Goal: Task Accomplishment & Management: Complete application form

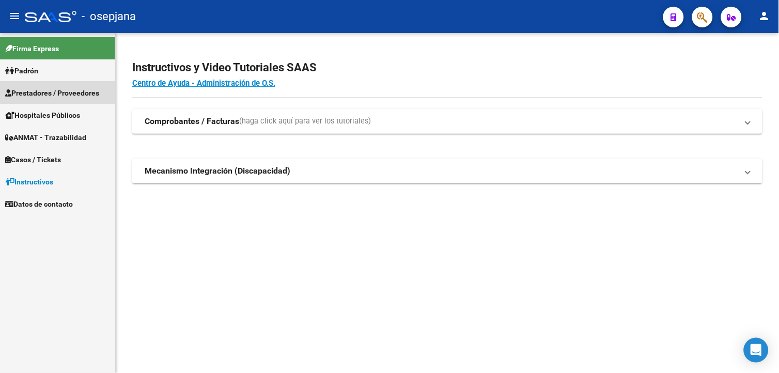
click at [49, 91] on span "Prestadores / Proveedores" at bounding box center [52, 92] width 94 height 11
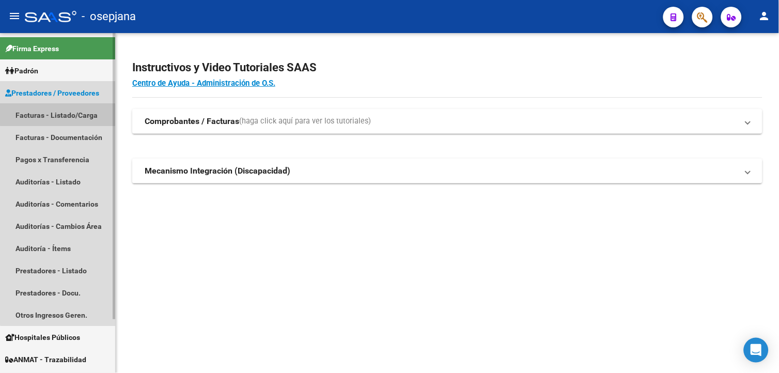
click at [85, 110] on link "Facturas - Listado/Carga" at bounding box center [57, 115] width 115 height 22
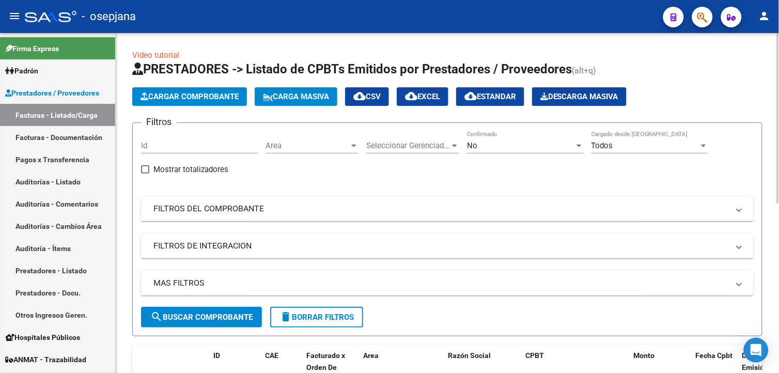
click at [534, 142] on div "No" at bounding box center [521, 145] width 108 height 9
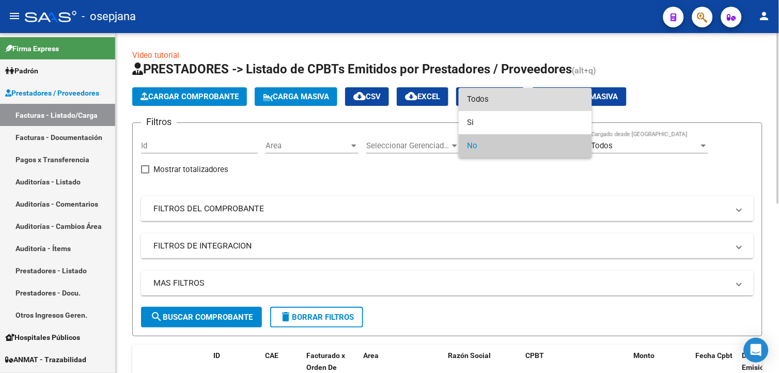
drag, startPoint x: 479, startPoint y: 103, endPoint x: 436, endPoint y: 175, distance: 83.2
click at [479, 104] on span "Todos" at bounding box center [525, 99] width 117 height 23
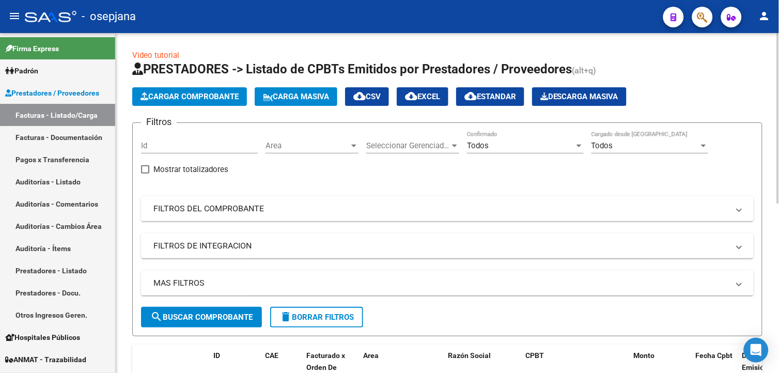
click at [242, 213] on mat-panel-title "FILTROS DEL COMPROBANTE" at bounding box center [442, 208] width 576 height 11
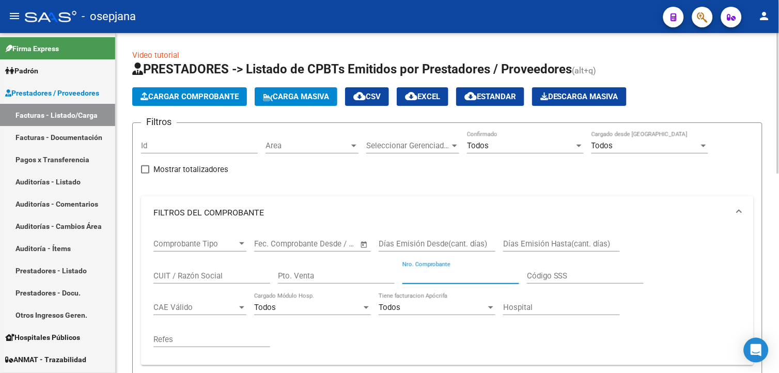
click at [438, 275] on input "Nro. Comprobante" at bounding box center [461, 275] width 117 height 9
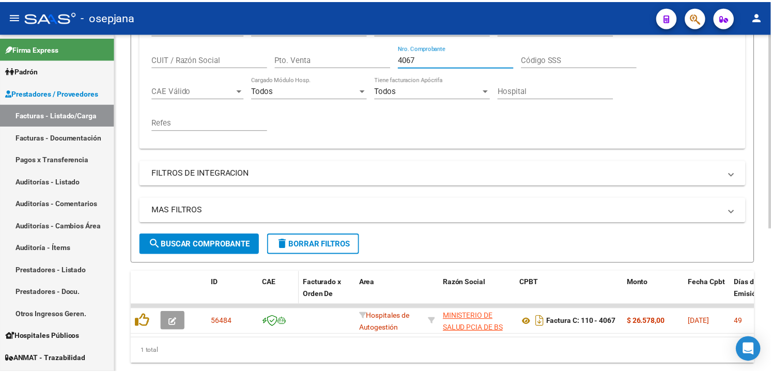
scroll to position [229, 0]
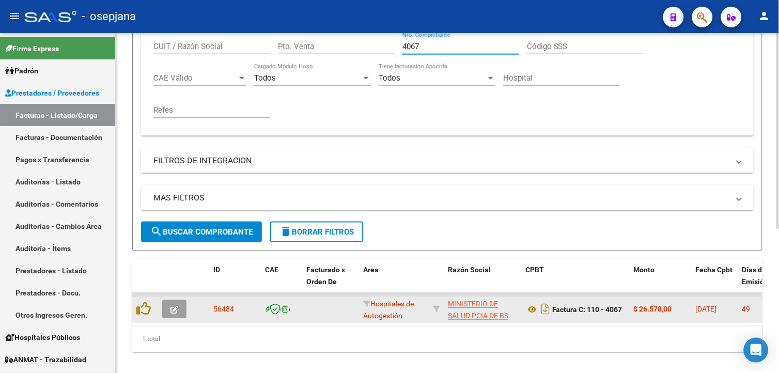
type input "4067"
click at [179, 305] on button "button" at bounding box center [174, 309] width 24 height 19
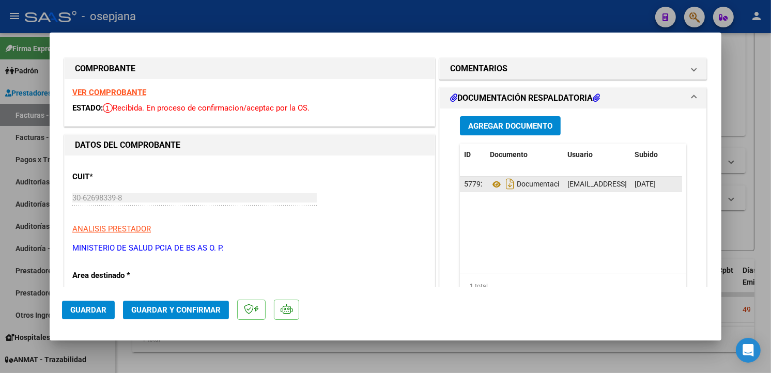
scroll to position [0, 0]
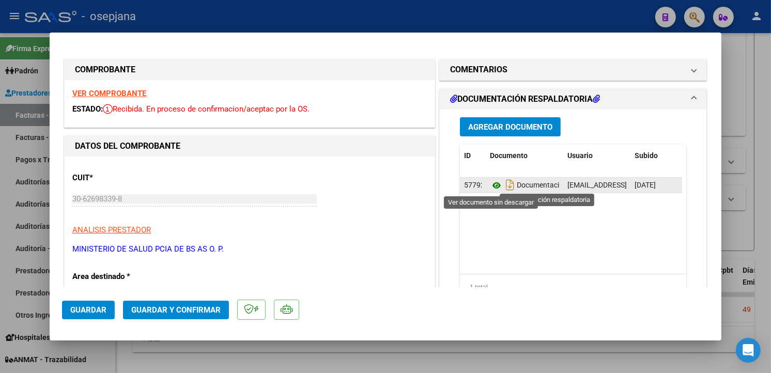
click at [490, 184] on icon at bounding box center [496, 185] width 13 height 12
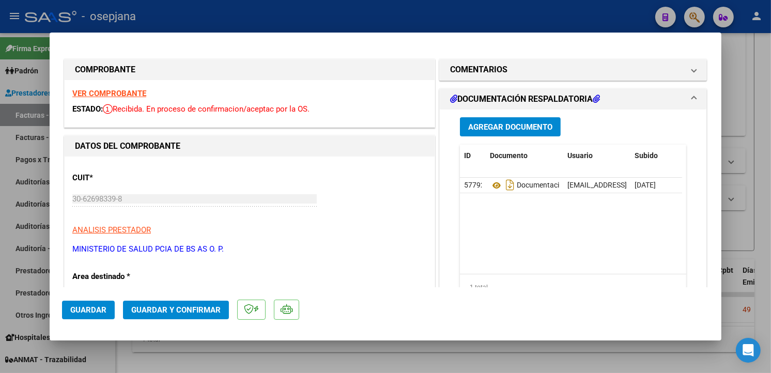
click at [132, 92] on strong "VER COMPROBANTE" at bounding box center [109, 93] width 74 height 9
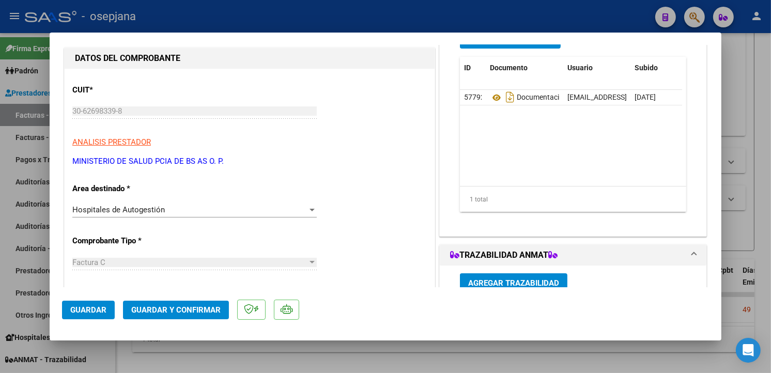
scroll to position [115, 0]
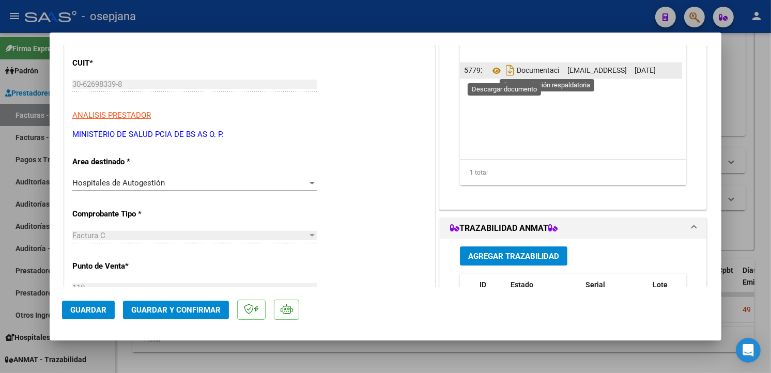
drag, startPoint x: 505, startPoint y: 71, endPoint x: 520, endPoint y: 78, distance: 16.9
click at [509, 73] on icon "Descargar documento" at bounding box center [509, 70] width 13 height 17
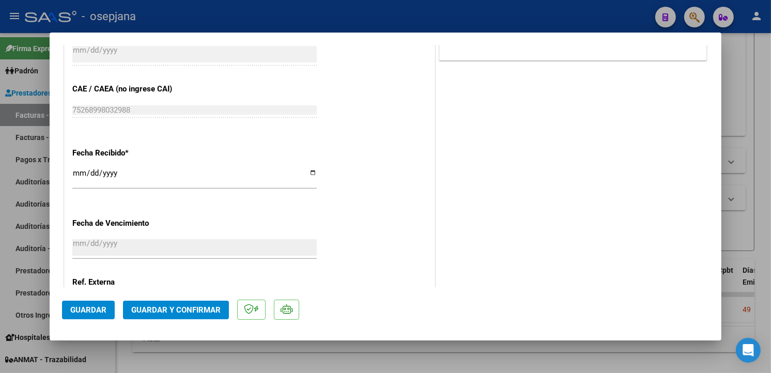
scroll to position [603, 0]
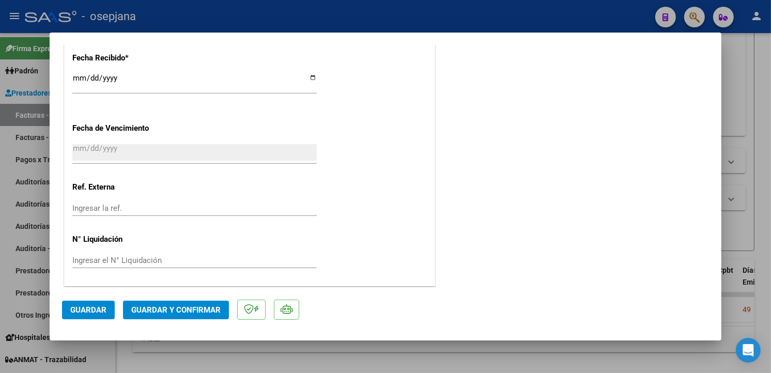
click at [126, 206] on input "Ingresar la ref." at bounding box center [194, 208] width 244 height 9
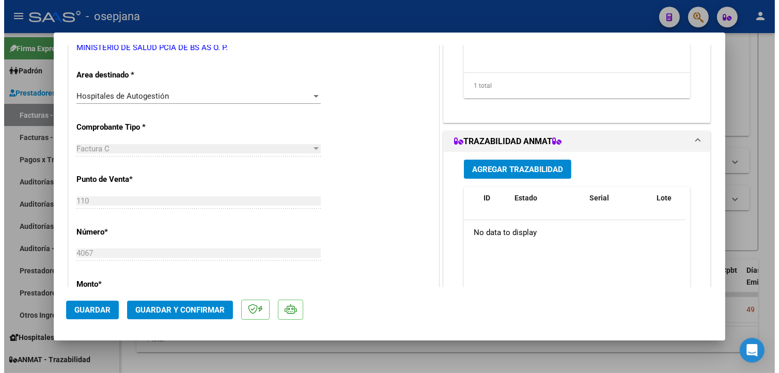
scroll to position [0, 0]
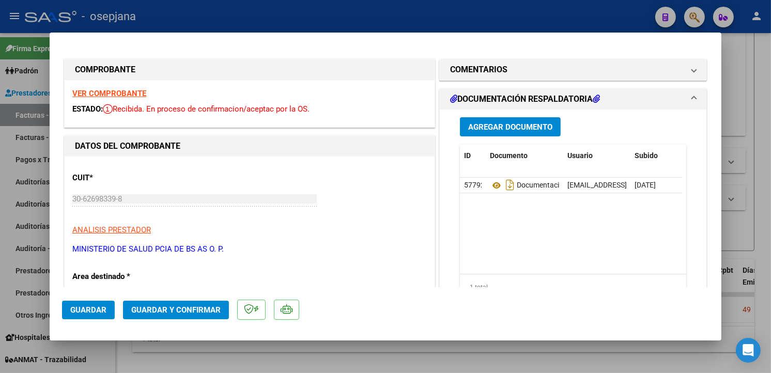
type input "31123"
click at [95, 307] on span "Guardar" at bounding box center [88, 309] width 36 height 9
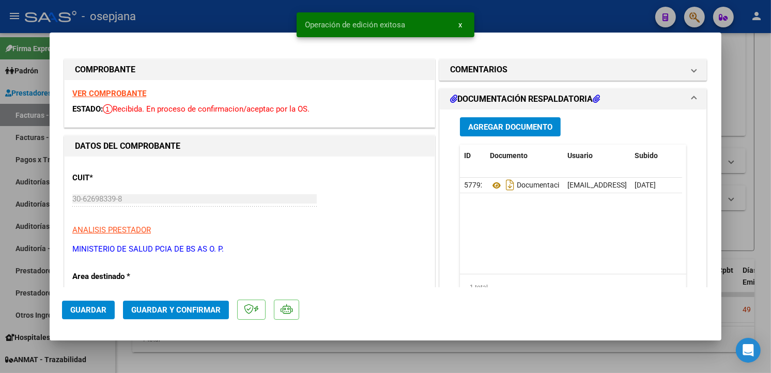
click at [140, 313] on span "Guardar y Confirmar" at bounding box center [175, 309] width 89 height 9
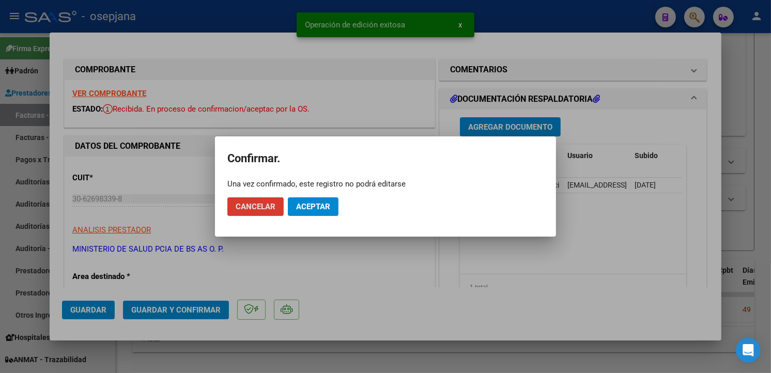
click at [324, 207] on span "Aceptar" at bounding box center [313, 206] width 34 height 9
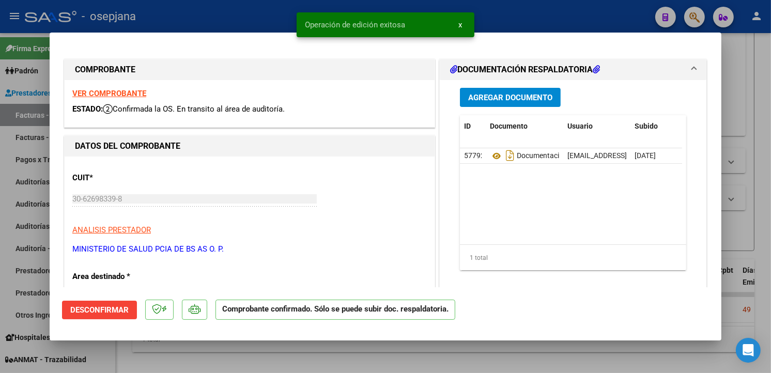
drag, startPoint x: 169, startPoint y: 16, endPoint x: 165, endPoint y: 32, distance: 16.4
click at [169, 16] on div at bounding box center [385, 186] width 771 height 373
type input "$ 0,00"
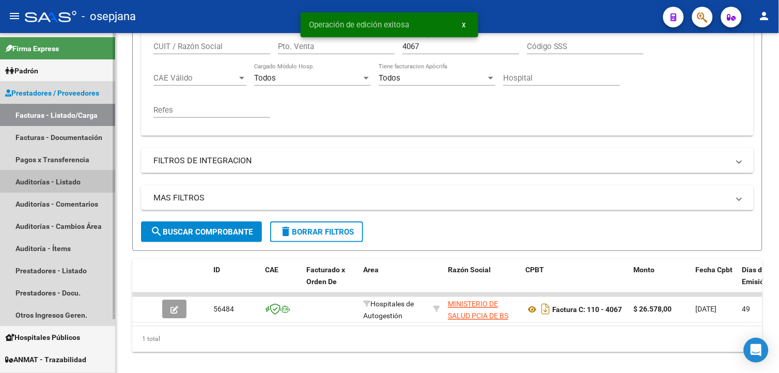
click at [43, 177] on link "Auditorías - Listado" at bounding box center [57, 182] width 115 height 22
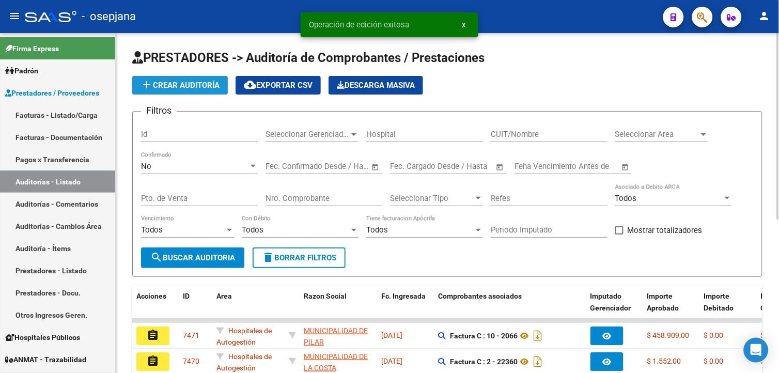
click at [200, 86] on span "add Crear Auditoría" at bounding box center [180, 85] width 79 height 9
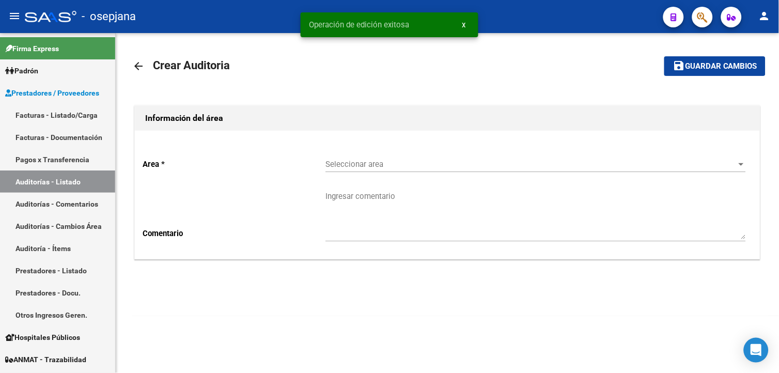
click at [407, 162] on span "Seleccionar area" at bounding box center [531, 164] width 411 height 9
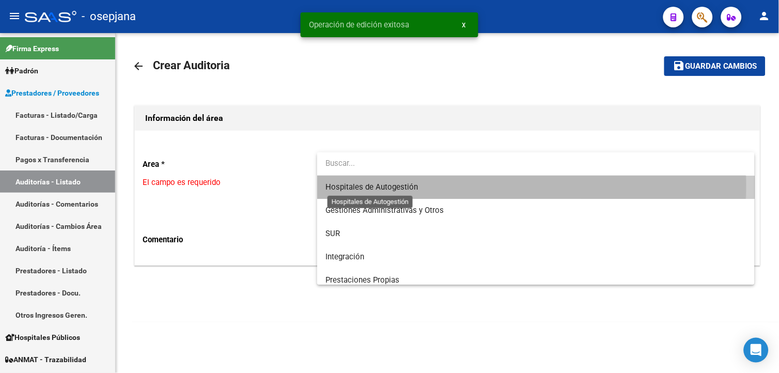
drag, startPoint x: 375, startPoint y: 185, endPoint x: 299, endPoint y: 194, distance: 76.6
click at [374, 185] on span "Hospitales de Autogestión" at bounding box center [372, 186] width 93 height 9
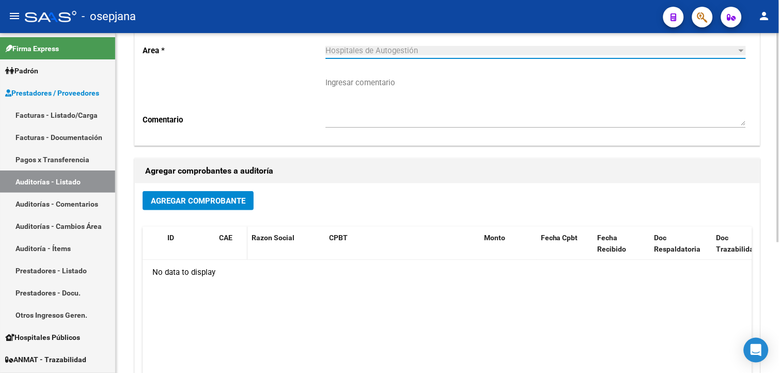
scroll to position [115, 0]
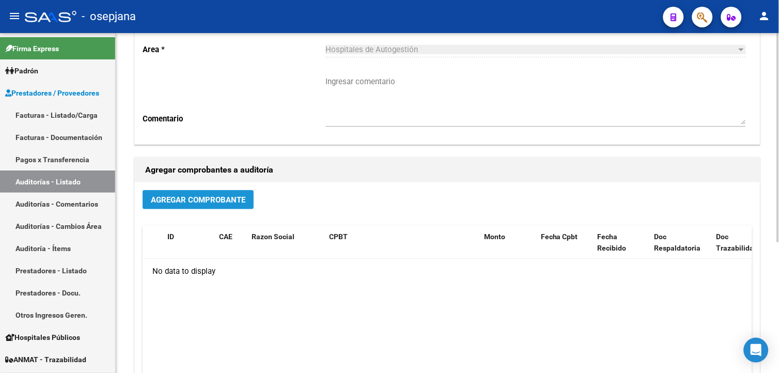
click at [214, 203] on span "Agregar Comprobante" at bounding box center [198, 199] width 95 height 9
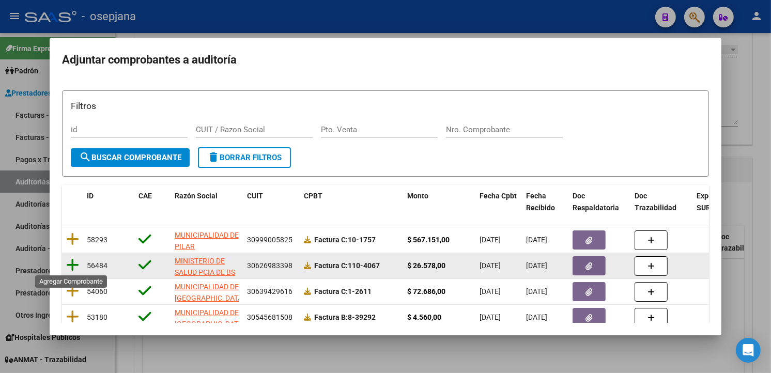
click at [73, 262] on icon at bounding box center [72, 265] width 13 height 14
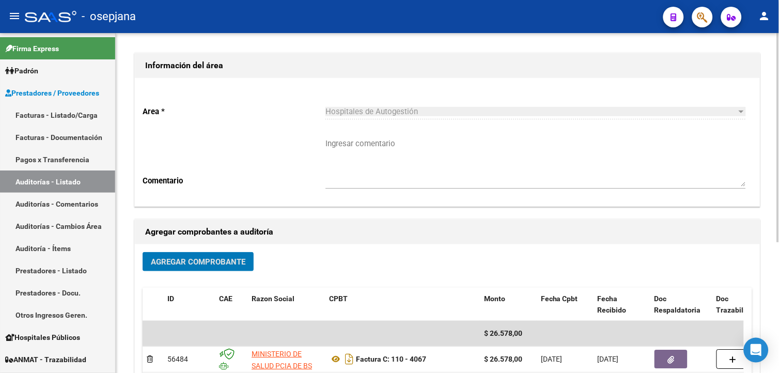
scroll to position [0, 0]
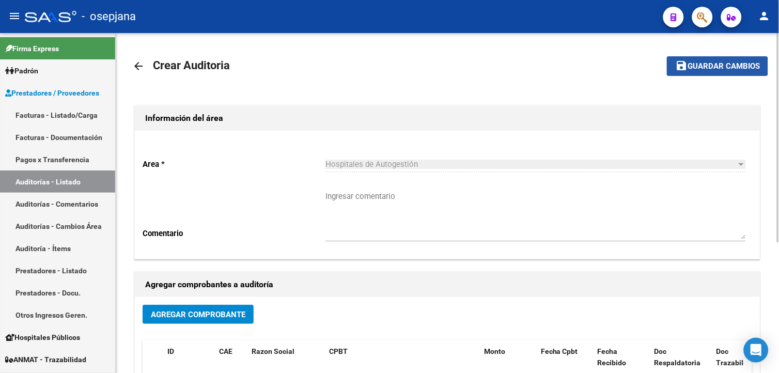
drag, startPoint x: 709, startPoint y: 68, endPoint x: 686, endPoint y: 93, distance: 34.4
click at [709, 67] on span "Guardar cambios" at bounding box center [724, 66] width 72 height 9
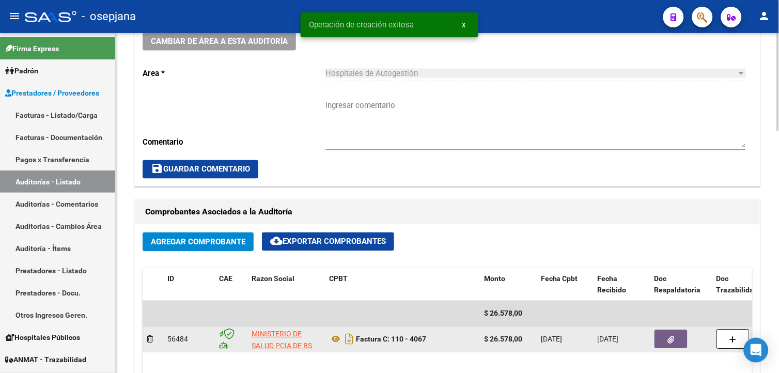
scroll to position [459, 0]
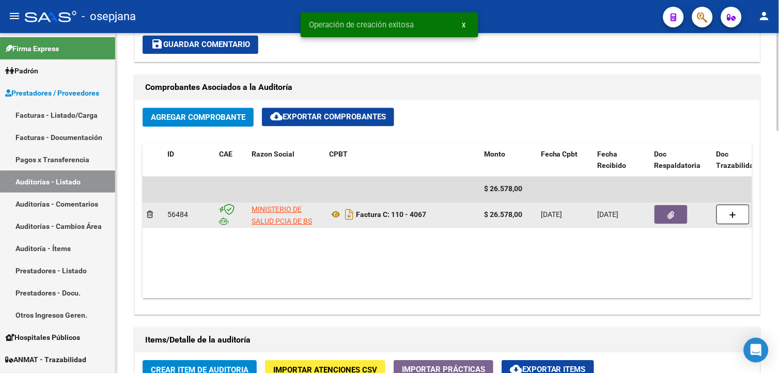
click at [679, 218] on button "button" at bounding box center [671, 215] width 33 height 19
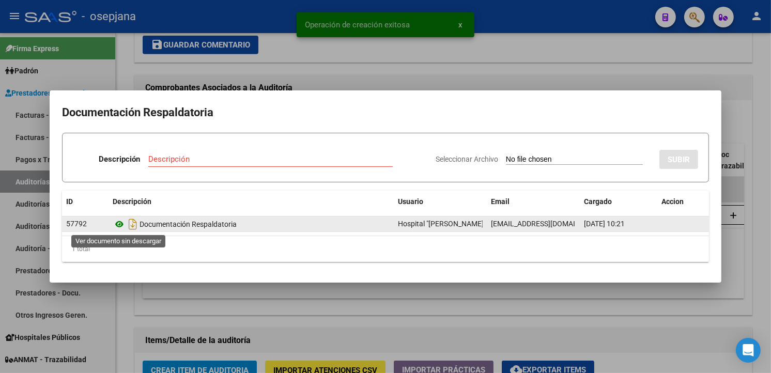
click at [116, 225] on icon at bounding box center [119, 224] width 13 height 12
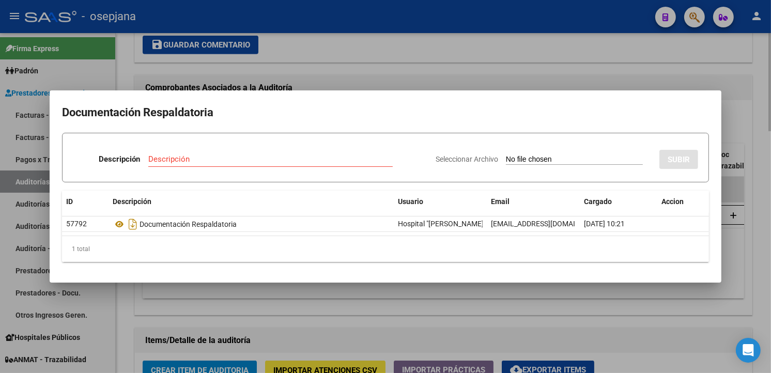
drag, startPoint x: 496, startPoint y: 57, endPoint x: 498, endPoint y: 79, distance: 21.8
click at [495, 60] on div at bounding box center [385, 186] width 771 height 373
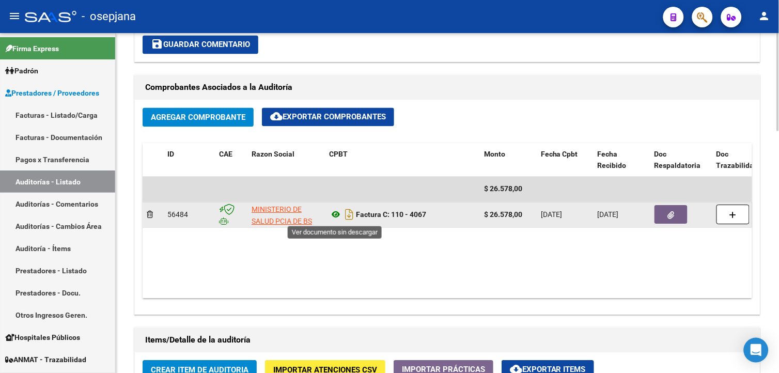
click at [339, 217] on icon at bounding box center [335, 215] width 13 height 12
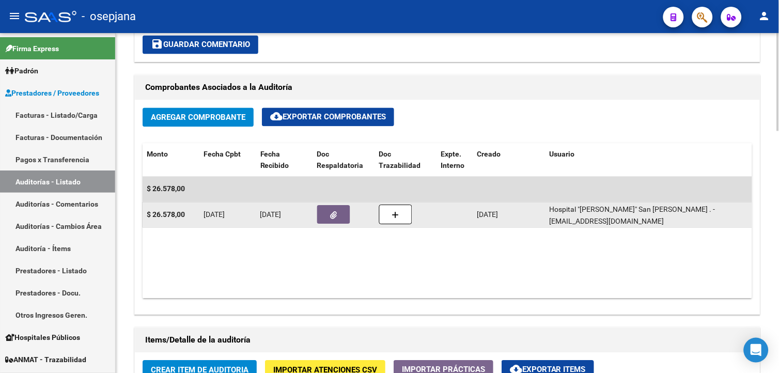
click at [337, 216] on icon "button" at bounding box center [334, 216] width 7 height 8
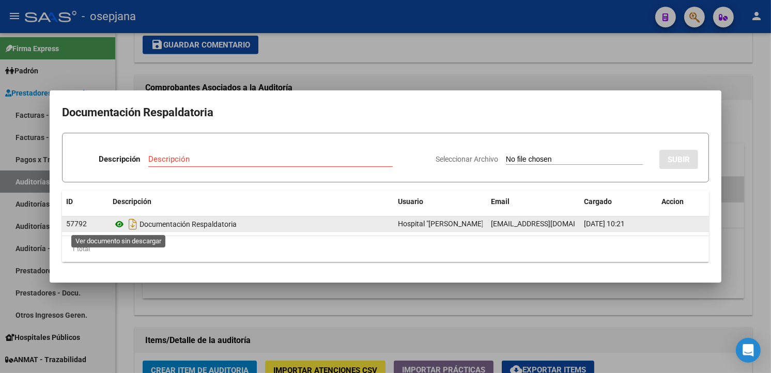
click at [120, 225] on icon at bounding box center [119, 224] width 13 height 12
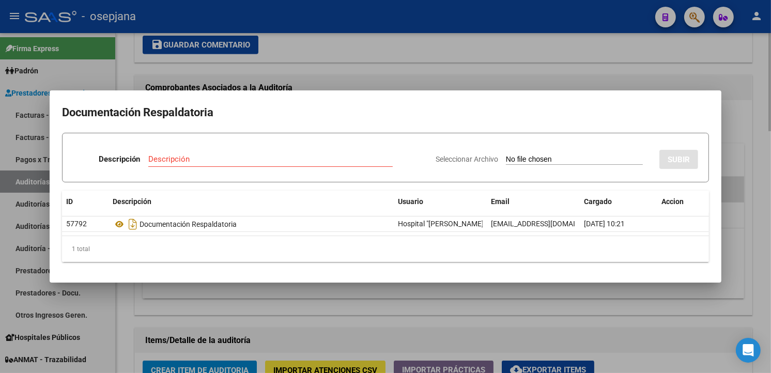
drag, startPoint x: 441, startPoint y: 70, endPoint x: 478, endPoint y: 97, distance: 45.1
click at [443, 71] on div at bounding box center [385, 186] width 771 height 373
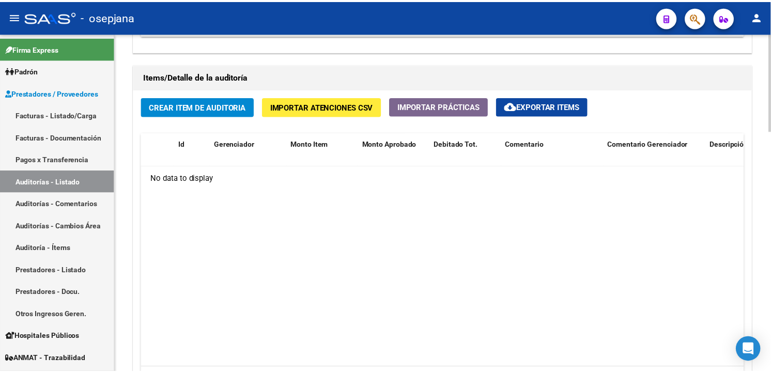
scroll to position [632, 0]
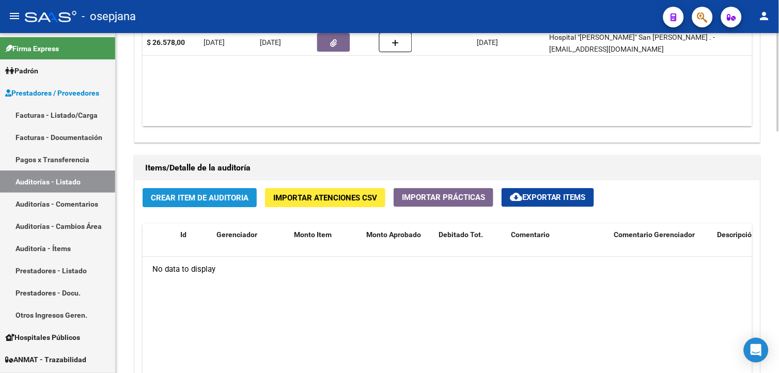
click at [220, 203] on span "Crear Item de Auditoria" at bounding box center [200, 197] width 98 height 9
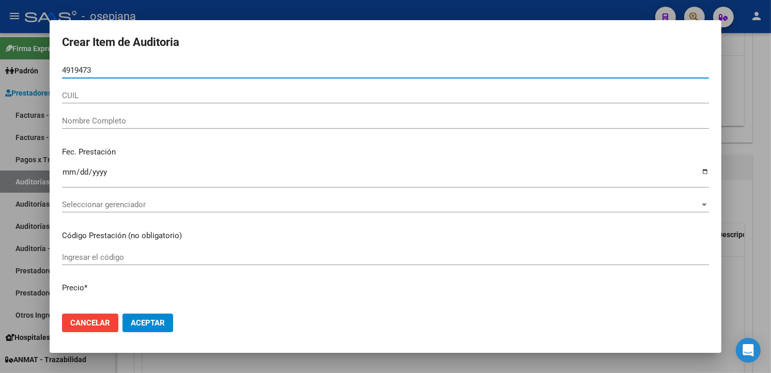
type input "49194739"
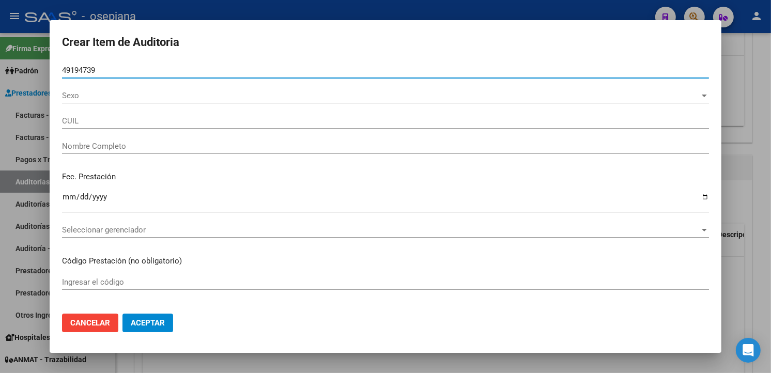
type input "27491947395"
type input "[PERSON_NAME] [PERSON_NAME] -"
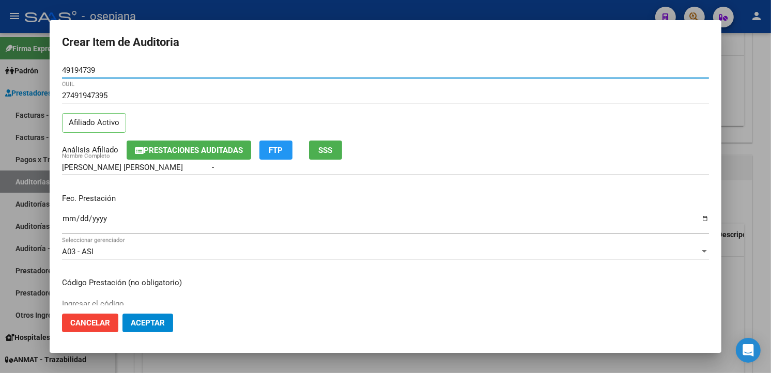
type input "49194739"
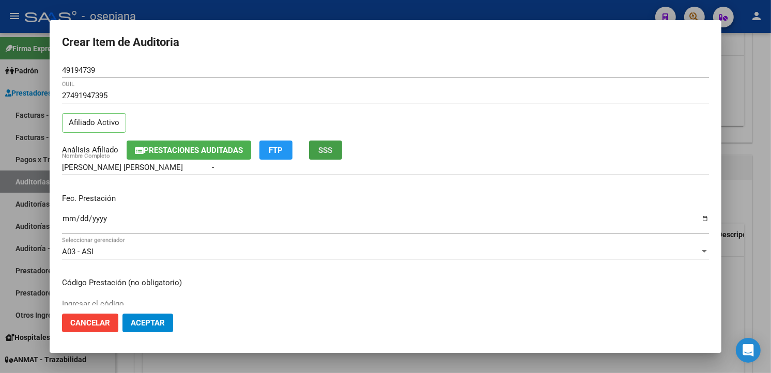
click at [324, 153] on span "SSS" at bounding box center [326, 150] width 14 height 9
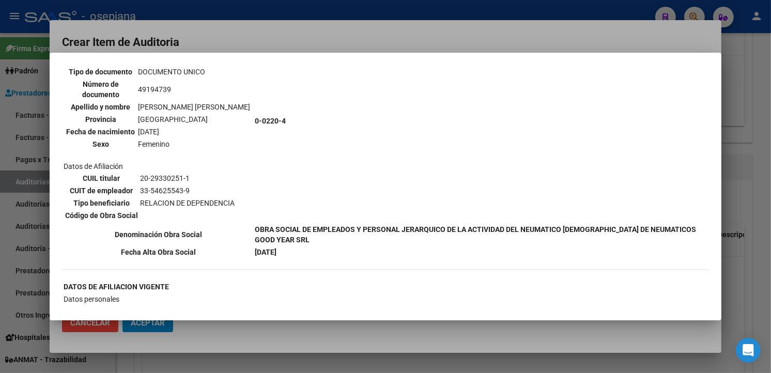
scroll to position [730, 0]
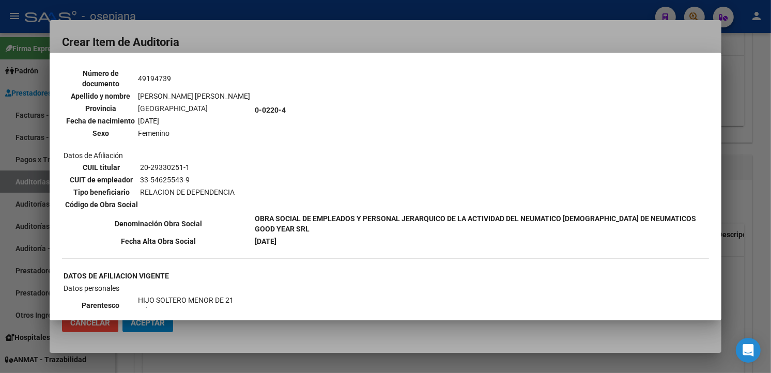
click at [298, 40] on div at bounding box center [385, 186] width 771 height 373
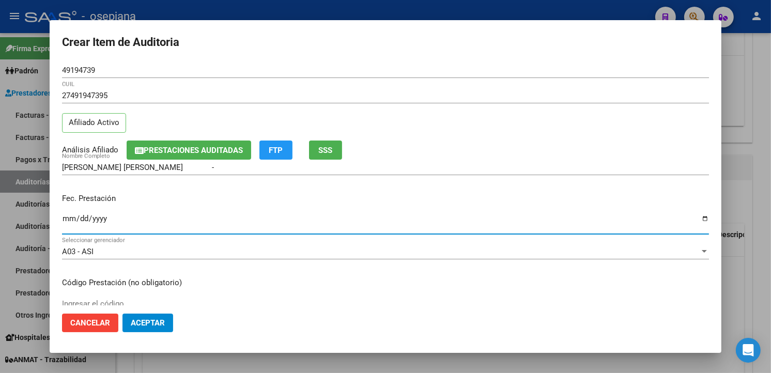
click at [65, 220] on input "Ingresar la fecha" at bounding box center [385, 223] width 647 height 17
type input "[DATE]"
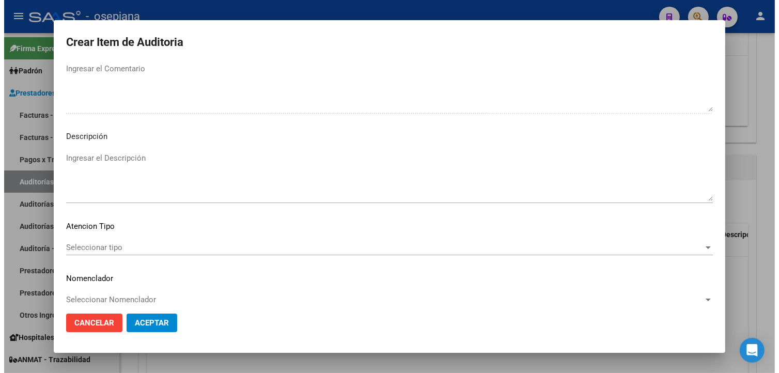
scroll to position [598, 0]
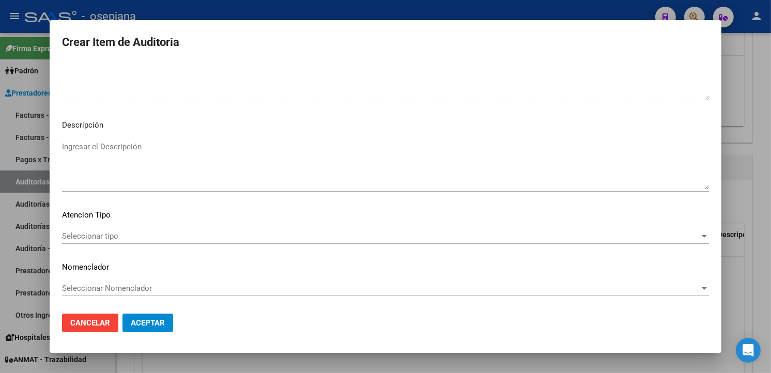
click at [114, 233] on span "Seleccionar tipo" at bounding box center [381, 236] width 638 height 9
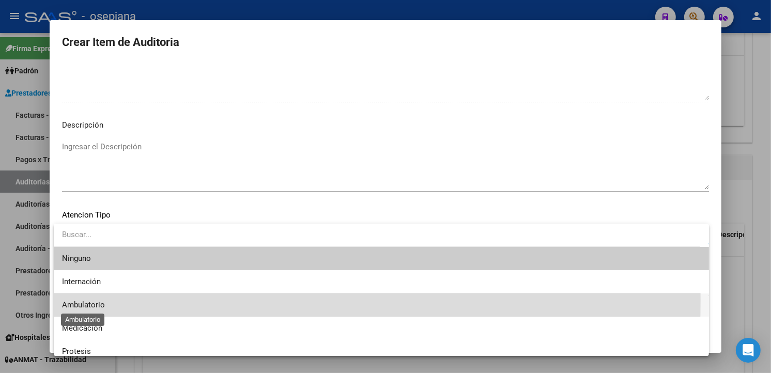
click at [83, 300] on span "Ambulatorio" at bounding box center [83, 304] width 43 height 9
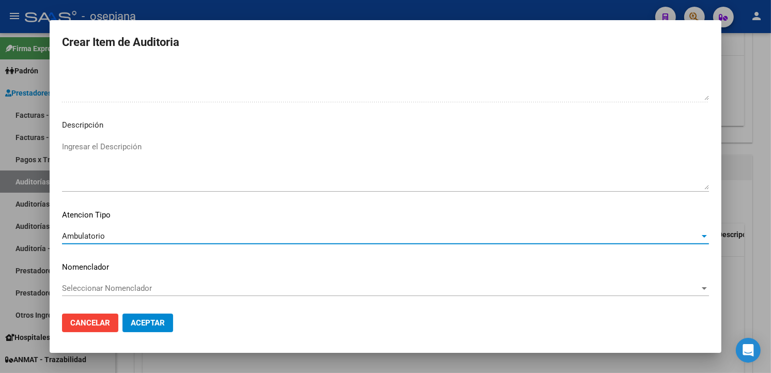
click at [87, 284] on span "Seleccionar Nomenclador" at bounding box center [381, 288] width 638 height 9
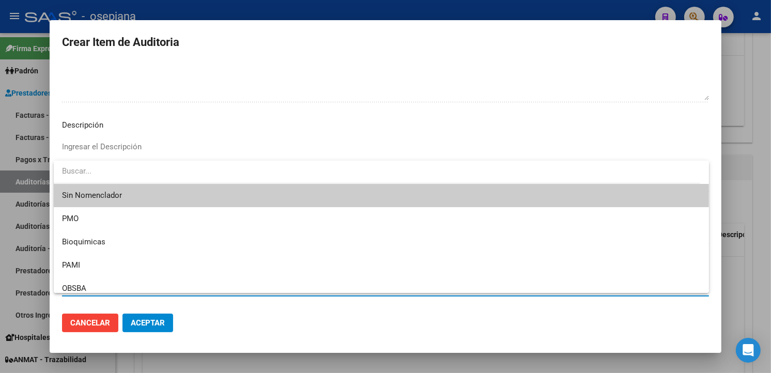
drag, startPoint x: 87, startPoint y: 283, endPoint x: 75, endPoint y: 197, distance: 87.1
click at [74, 191] on span "Sin Nomenclador" at bounding box center [381, 195] width 639 height 23
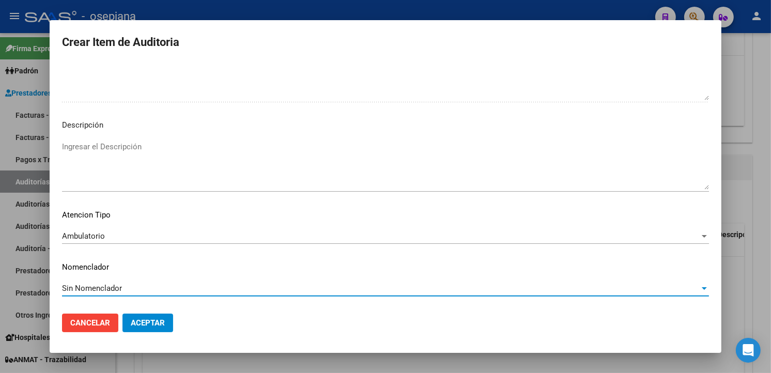
drag, startPoint x: 151, startPoint y: 319, endPoint x: 164, endPoint y: 314, distance: 13.7
click at [150, 319] on span "Aceptar" at bounding box center [148, 322] width 34 height 9
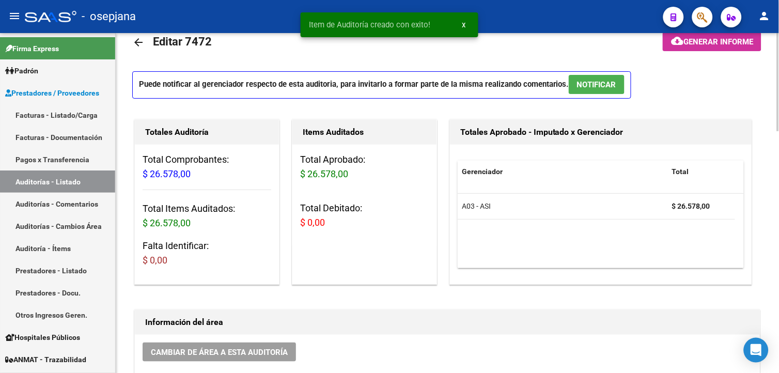
scroll to position [0, 0]
